Goal: Contribute content: Contribute content

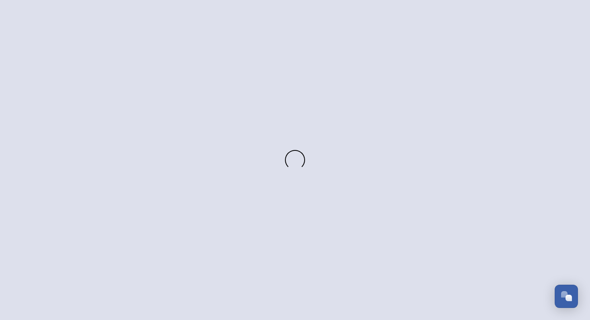
scroll to position [1169, 0]
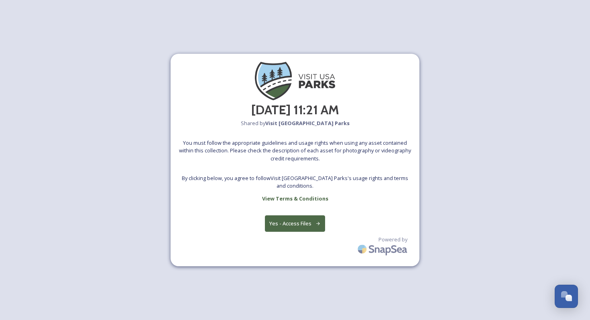
click at [275, 223] on button "Yes - Access Files" at bounding box center [295, 223] width 60 height 16
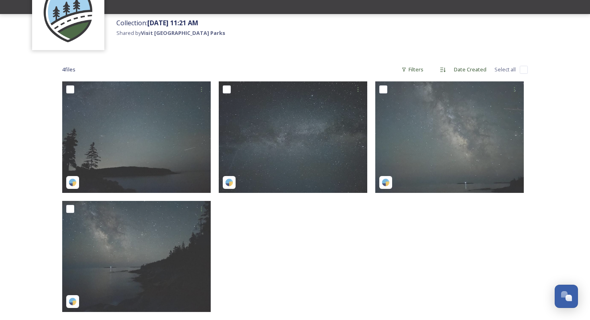
scroll to position [81, 0]
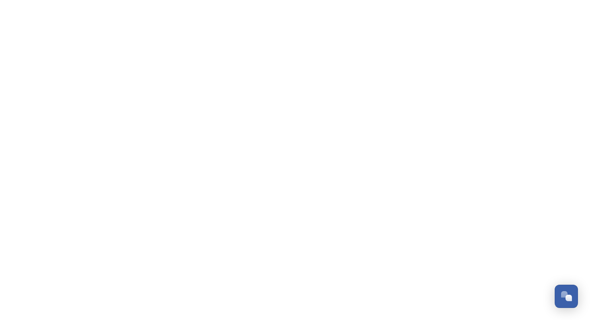
scroll to position [1169, 0]
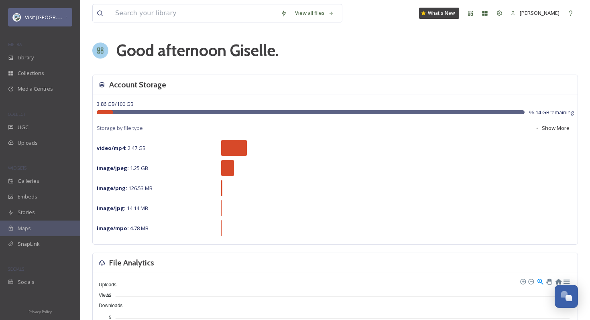
click at [36, 10] on div "Visit [GEOGRAPHIC_DATA] Parks" at bounding box center [40, 17] width 64 height 18
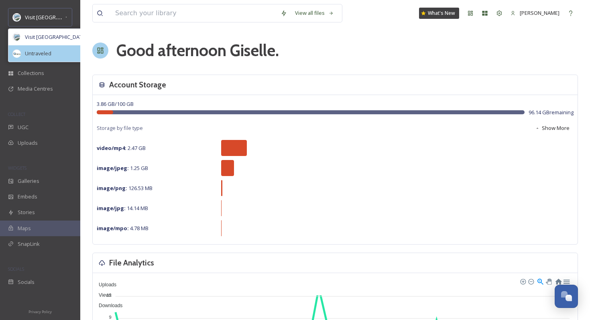
click at [46, 50] on span "Untraveled" at bounding box center [38, 54] width 26 height 8
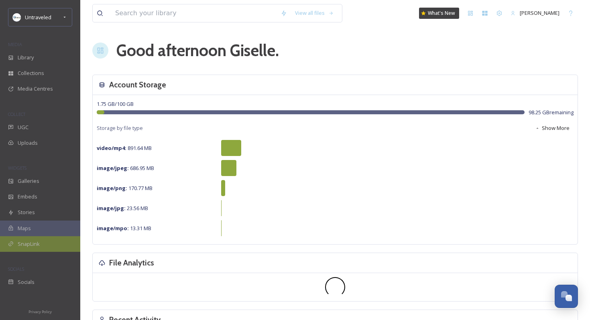
click at [36, 245] on span "SnapLink" at bounding box center [29, 244] width 22 height 8
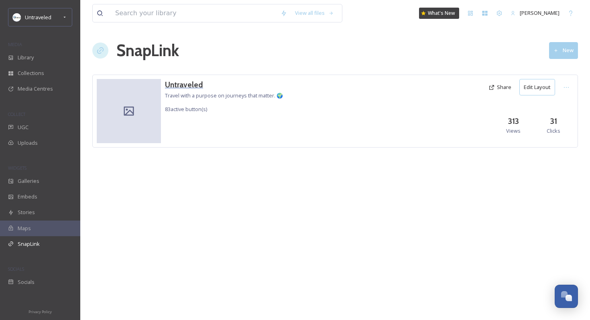
click at [197, 87] on h3 "Untraveled" at bounding box center [224, 85] width 118 height 12
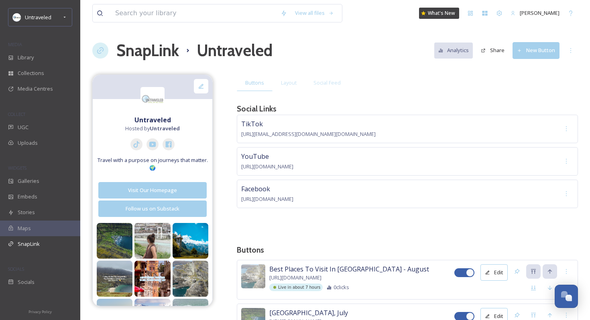
click at [530, 52] on button "New Button" at bounding box center [535, 50] width 47 height 16
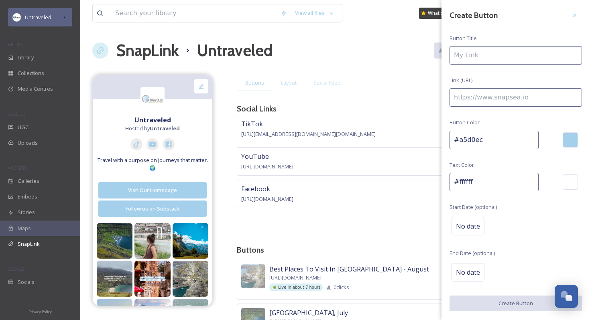
click at [56, 17] on div "Untraveled" at bounding box center [40, 17] width 64 height 18
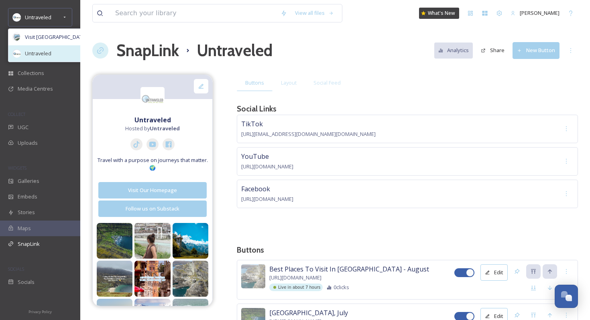
click at [47, 56] on span "Untraveled" at bounding box center [38, 54] width 26 height 8
click at [40, 35] on span "Visit [GEOGRAPHIC_DATA] Parks" at bounding box center [63, 37] width 77 height 8
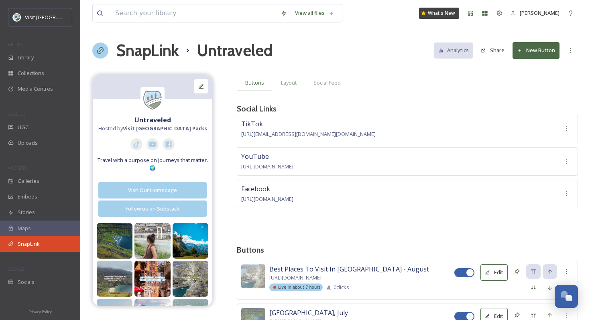
click at [35, 244] on span "SnapLink" at bounding box center [29, 244] width 22 height 8
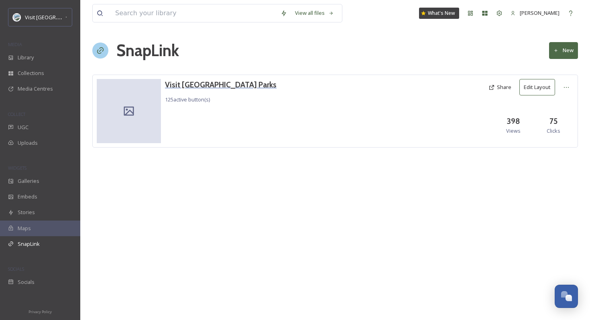
click at [203, 84] on h3 "Visit [GEOGRAPHIC_DATA] Parks" at bounding box center [220, 85] width 111 height 12
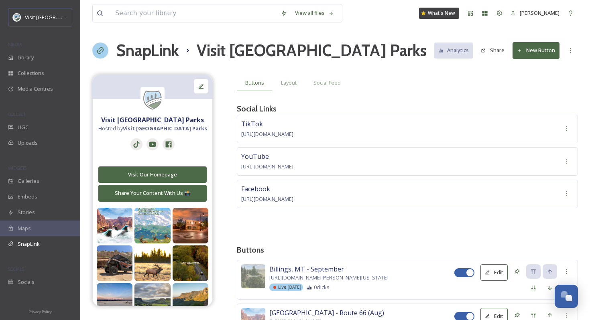
click at [533, 47] on button "New Button" at bounding box center [535, 50] width 47 height 16
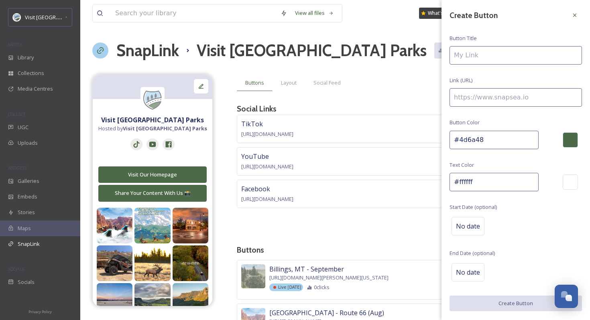
click at [503, 50] on input at bounding box center [515, 55] width 132 height 18
type input "[PERSON_NAME], [US_STATE]"
click at [571, 19] on div at bounding box center [574, 15] width 14 height 14
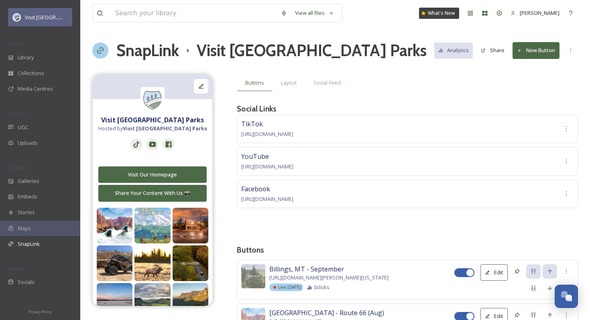
click at [11, 14] on div "Visit [GEOGRAPHIC_DATA] Parks" at bounding box center [40, 17] width 64 height 18
click at [540, 50] on button "New Button" at bounding box center [535, 50] width 47 height 16
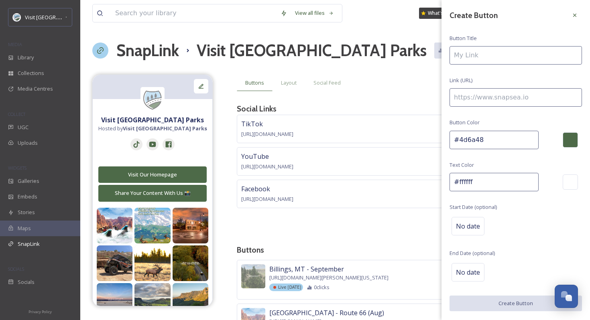
click at [481, 52] on input at bounding box center [515, 55] width 132 height 18
type input "[PERSON_NAME], [US_STATE]"
drag, startPoint x: 485, startPoint y: 77, endPoint x: 485, endPoint y: 85, distance: 7.6
click at [485, 77] on div "Create Button Button Title [PERSON_NAME], [US_STATE] Link (URL) Button Color #4…" at bounding box center [515, 159] width 148 height 319
click at [485, 85] on div "Create Button Button Title [PERSON_NAME], [US_STATE] Link (URL) Button Color #4…" at bounding box center [515, 159] width 148 height 319
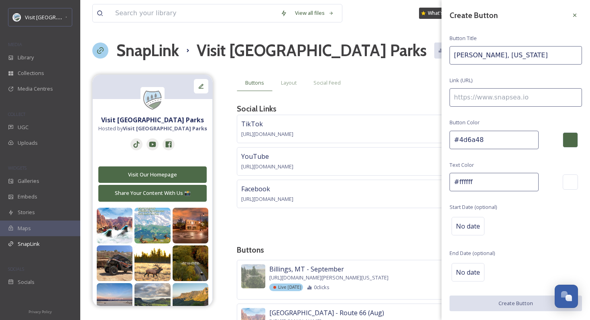
click at [484, 91] on input at bounding box center [515, 97] width 132 height 18
paste input "[URL][DOMAIN_NAME][PERSON_NAME][US_STATE]"
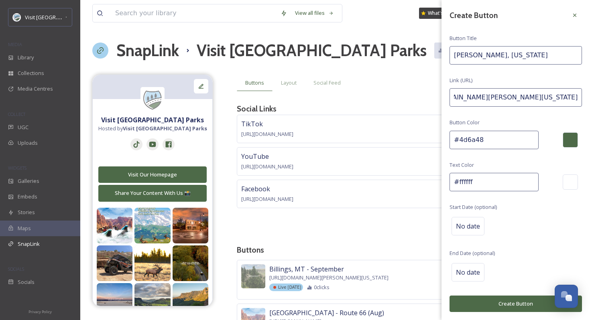
type input "[URL][DOMAIN_NAME][PERSON_NAME][US_STATE]"
click at [467, 210] on div "Create Button Button Title [PERSON_NAME], [US_STATE] Link (URL) [URL][DOMAIN_NA…" at bounding box center [515, 160] width 148 height 320
click at [467, 218] on div "No date" at bounding box center [467, 226] width 33 height 18
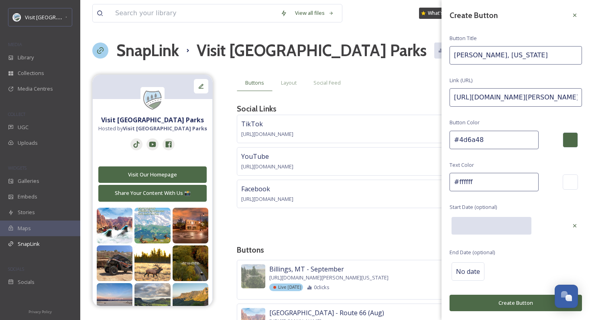
click at [467, 218] on input "text" at bounding box center [491, 226] width 80 height 18
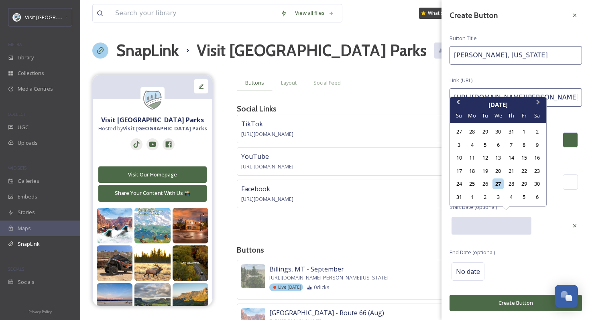
click at [539, 104] on button "Next Month" at bounding box center [538, 104] width 13 height 13
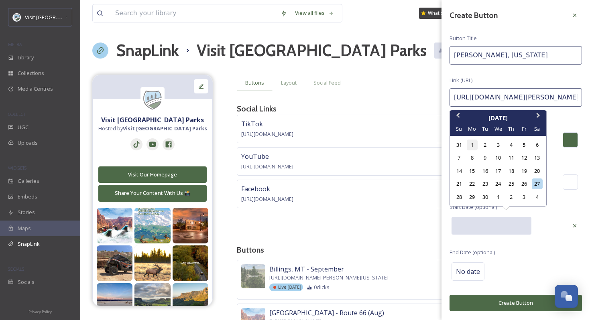
click at [470, 143] on div "1" at bounding box center [471, 145] width 11 height 11
type input "[DATE]"
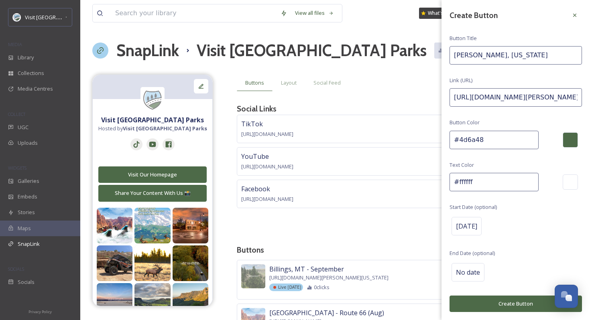
click at [547, 266] on div "No date" at bounding box center [515, 272] width 132 height 22
click at [510, 308] on button "Create Button" at bounding box center [515, 304] width 132 height 16
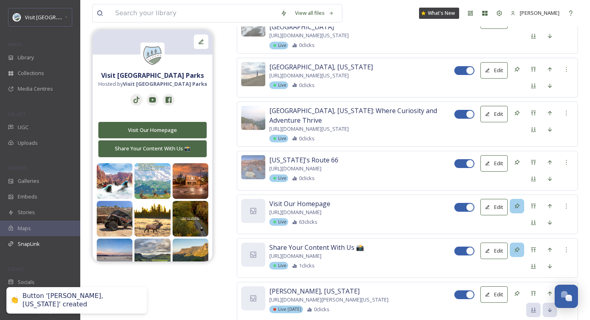
scroll to position [5578, 0]
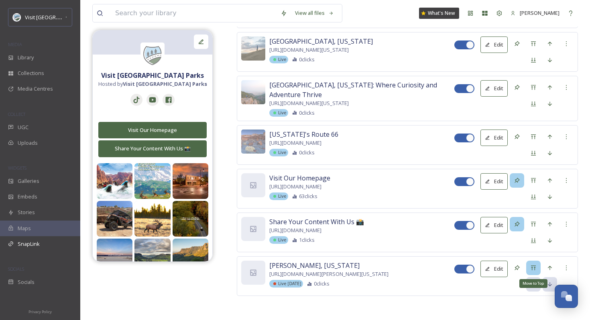
click at [528, 270] on div "Move to Top" at bounding box center [533, 268] width 14 height 14
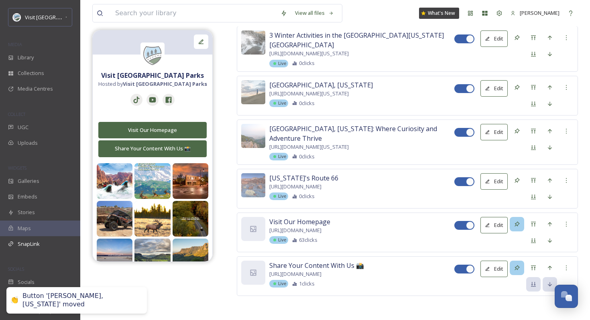
scroll to position [2, 0]
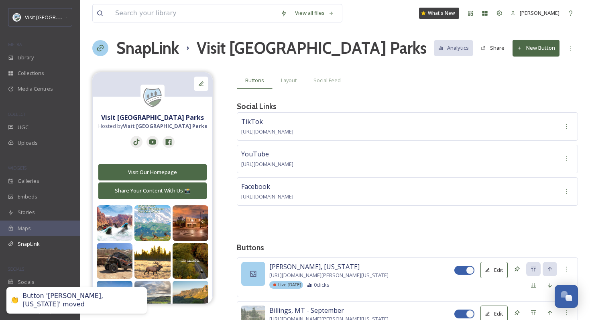
click at [255, 277] on div at bounding box center [253, 274] width 24 height 24
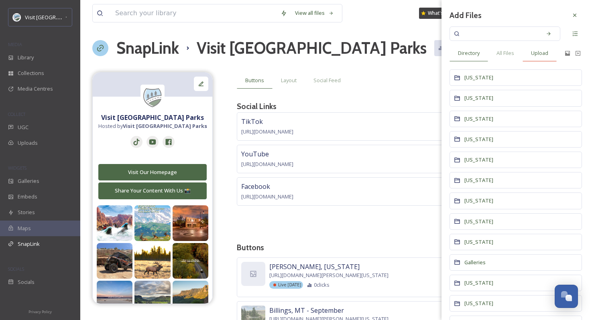
click at [525, 53] on div "Upload" at bounding box center [539, 53] width 34 height 16
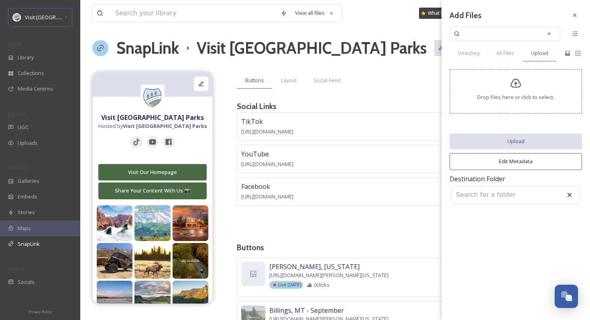
click at [495, 97] on span "Drop files here or click to select." at bounding box center [515, 97] width 77 height 8
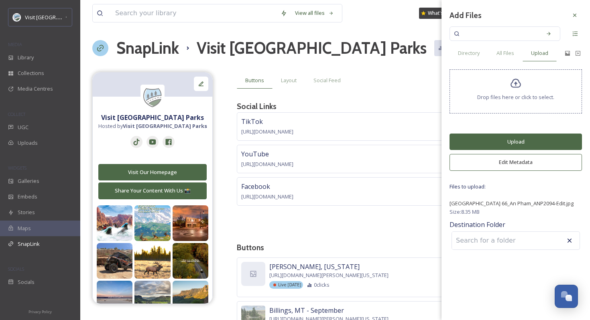
click at [519, 146] on button "Upload" at bounding box center [515, 142] width 132 height 16
